Goal: Information Seeking & Learning: Learn about a topic

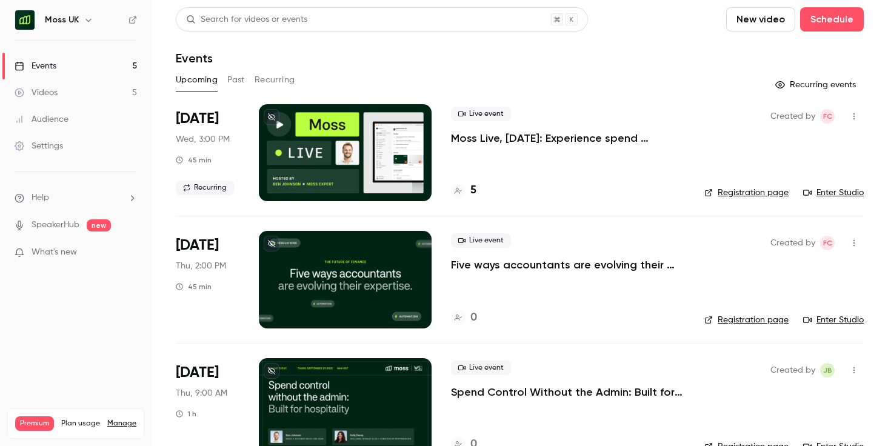
click at [585, 76] on div "Upcoming Past Recurring" at bounding box center [520, 79] width 688 height 19
click at [97, 68] on link "Events 5" at bounding box center [76, 66] width 152 height 27
click at [84, 21] on icon "button" at bounding box center [89, 20] width 10 height 10
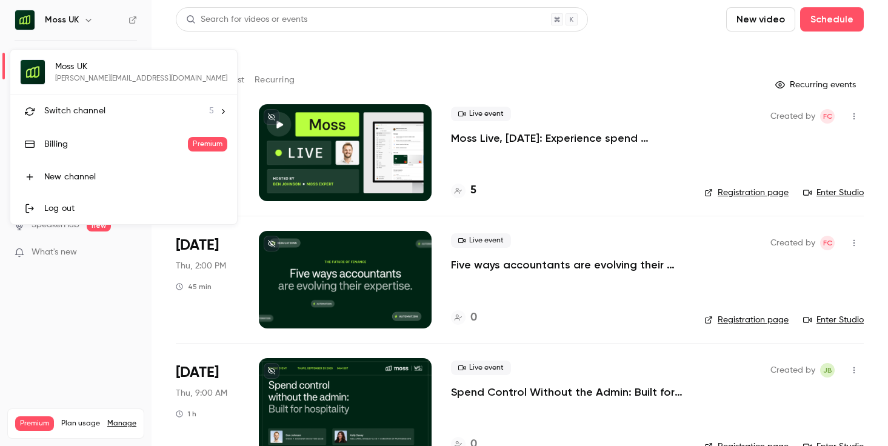
click at [121, 119] on li "Switch channel 5" at bounding box center [123, 111] width 227 height 32
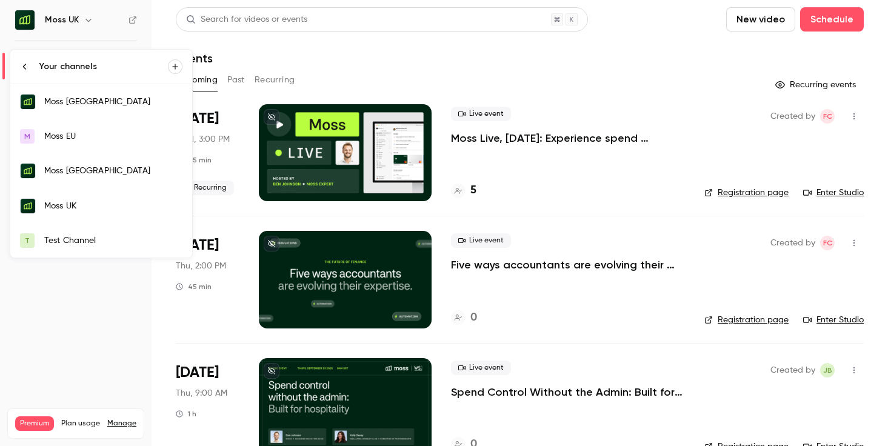
click at [147, 95] on link "Moss [GEOGRAPHIC_DATA]" at bounding box center [101, 101] width 182 height 35
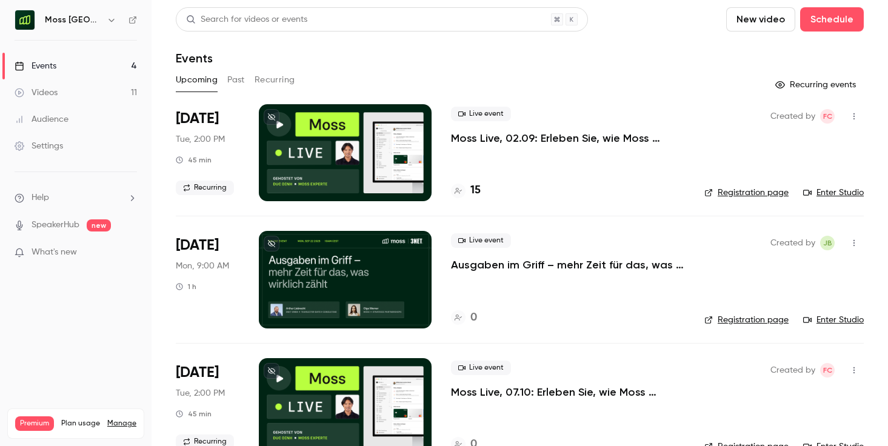
click at [594, 139] on p "Moss Live, 02.09: Erleben Sie, wie Moss Ausgabenmanagement automatisiert" at bounding box center [568, 138] width 234 height 15
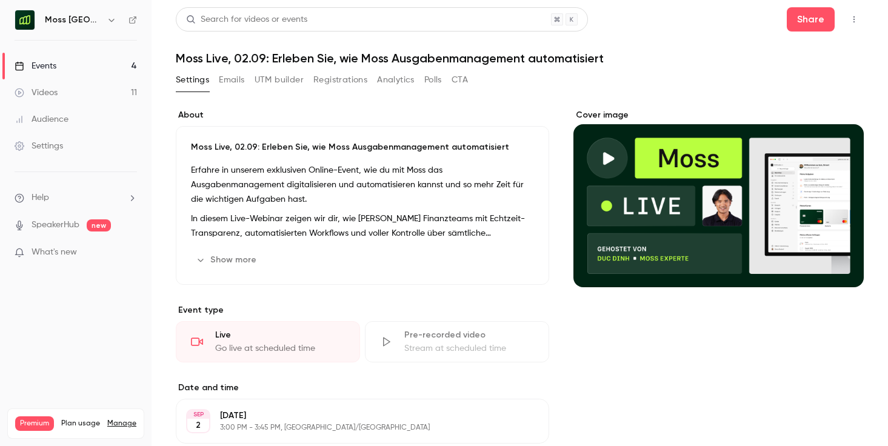
click at [357, 77] on button "Registrations" at bounding box center [341, 79] width 54 height 19
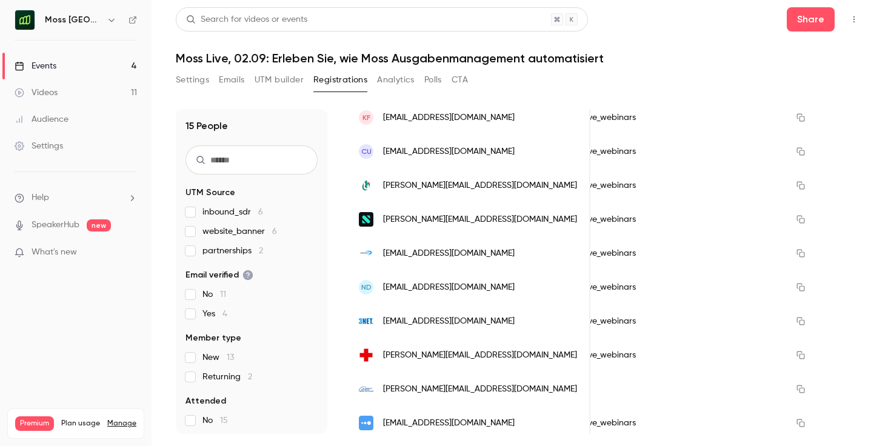
scroll to position [300, 0]
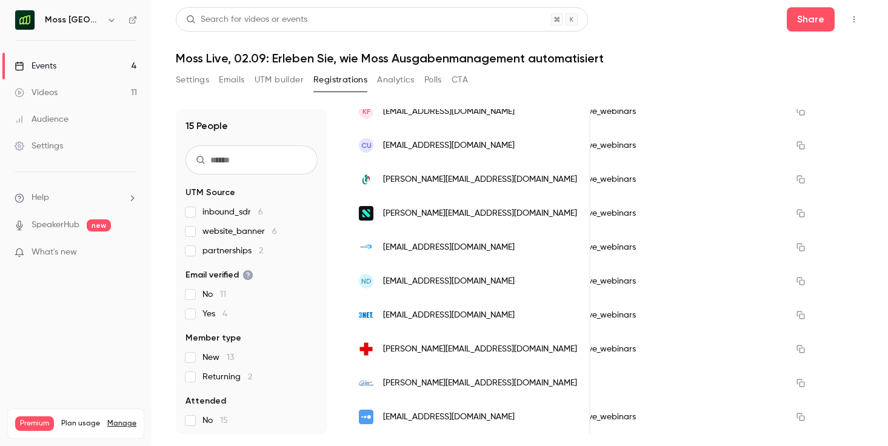
click at [731, 56] on h1 "Moss Live, 02.09: Erleben Sie, wie Moss Ausgabenmanagement automatisiert" at bounding box center [520, 58] width 688 height 15
click at [736, 59] on h1 "Moss Live, 02.09: Erleben Sie, wie Moss Ausgabenmanagement automatisiert" at bounding box center [520, 58] width 688 height 15
click at [639, 58] on h1 "Moss Live, 02.09: Erleben Sie, wie Moss Ausgabenmanagement automatisiert" at bounding box center [520, 58] width 688 height 15
click at [668, 44] on header "Search for videos or events Share Moss Live, 02.09: Erleben Sie, wie Moss Ausga…" at bounding box center [520, 36] width 688 height 58
